Goal: Find specific page/section: Find specific page/section

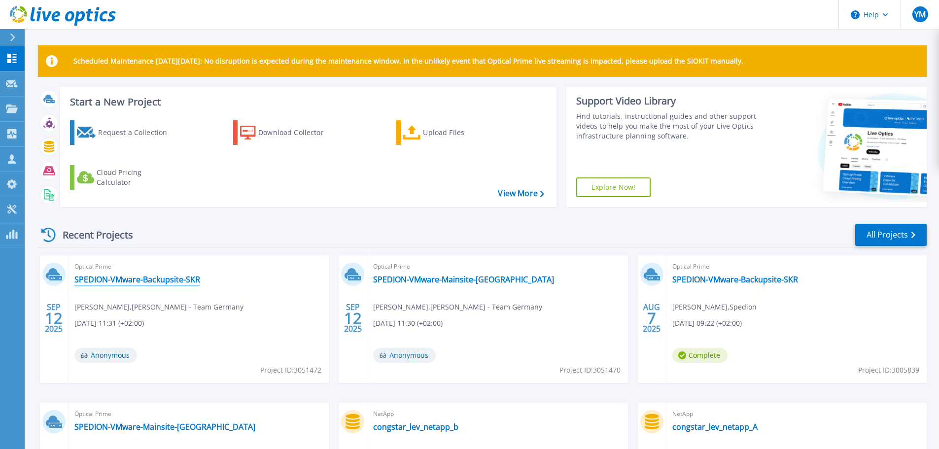
click at [145, 282] on link "SPEDION-VMware-Backupsite-SKR" at bounding box center [137, 280] width 126 height 10
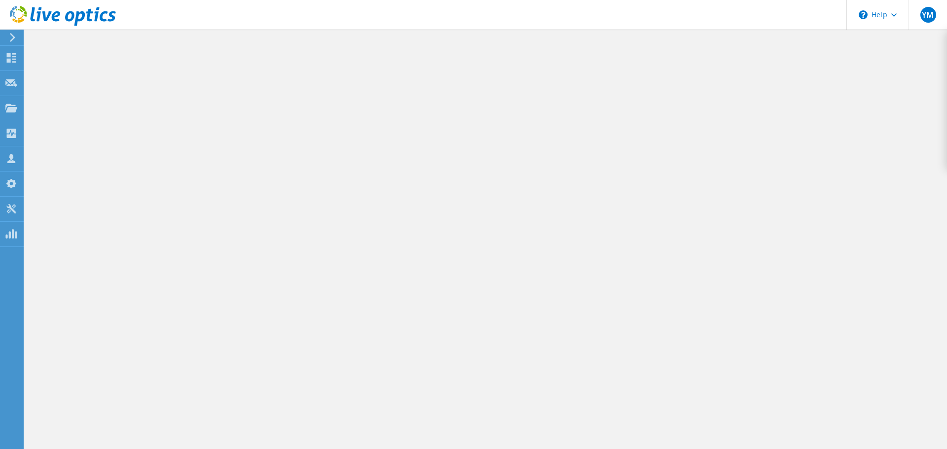
click at [267, 274] on div at bounding box center [486, 240] width 922 height 420
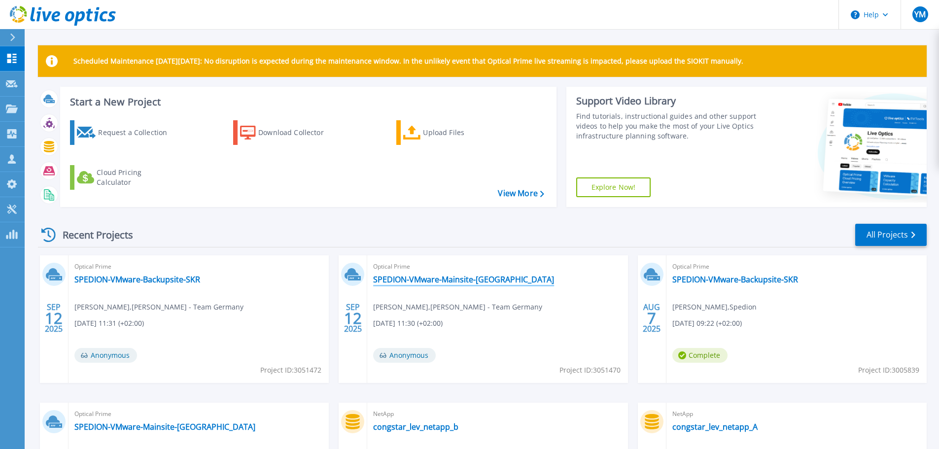
click at [419, 275] on link "SPEDION-VMware-Mainsite-[GEOGRAPHIC_DATA]" at bounding box center [463, 280] width 181 height 10
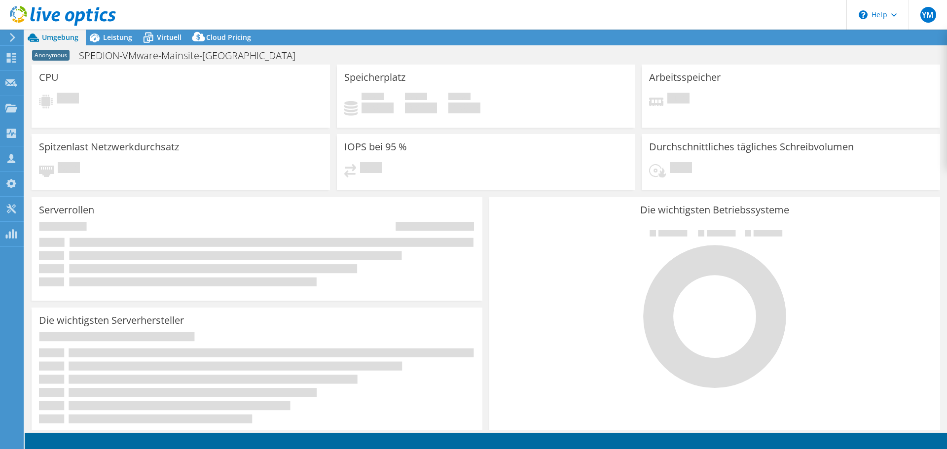
select select "USD"
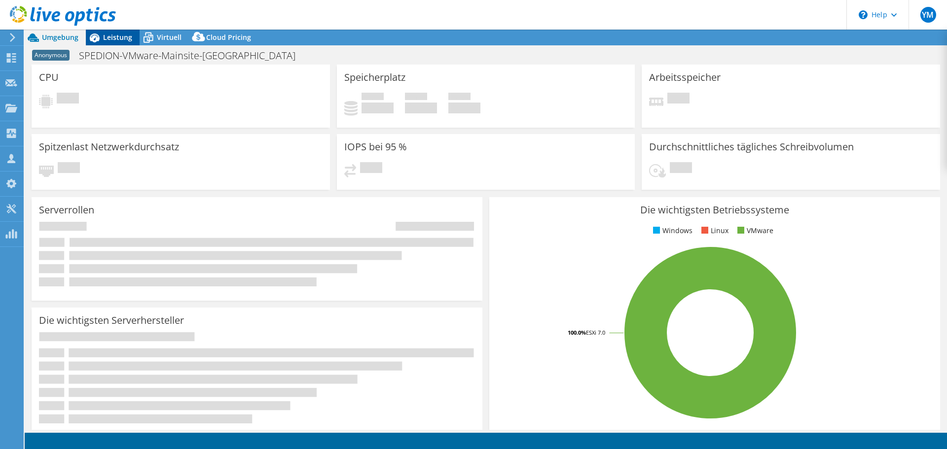
click at [121, 37] on span "Leistung" at bounding box center [117, 37] width 29 height 9
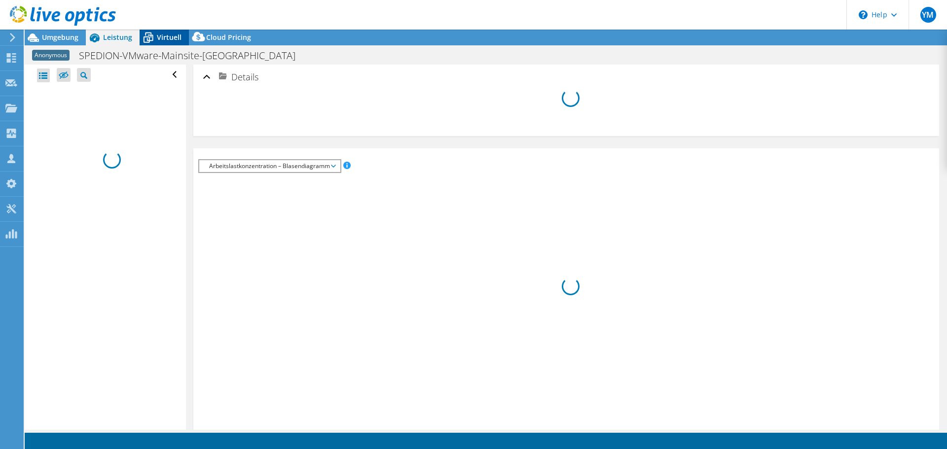
click at [161, 38] on span "Virtuell" at bounding box center [169, 37] width 25 height 9
